Goal: Information Seeking & Learning: Learn about a topic

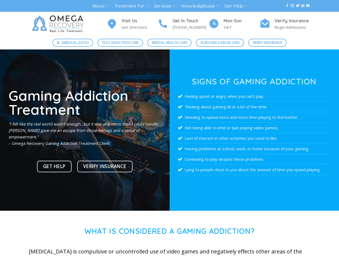
click at [100, 6] on link "About" at bounding box center [100, 6] width 16 height 10
click at [131, 6] on link "Treatment For" at bounding box center [131, 6] width 34 height 10
click at [165, 6] on link "Services" at bounding box center [164, 6] width 21 height 10
click at [200, 6] on link "Knowledgebase" at bounding box center [199, 6] width 37 height 10
click at [236, 6] on link "Get Help" at bounding box center [236, 6] width 22 height 10
